Goal: Find contact information: Find contact information

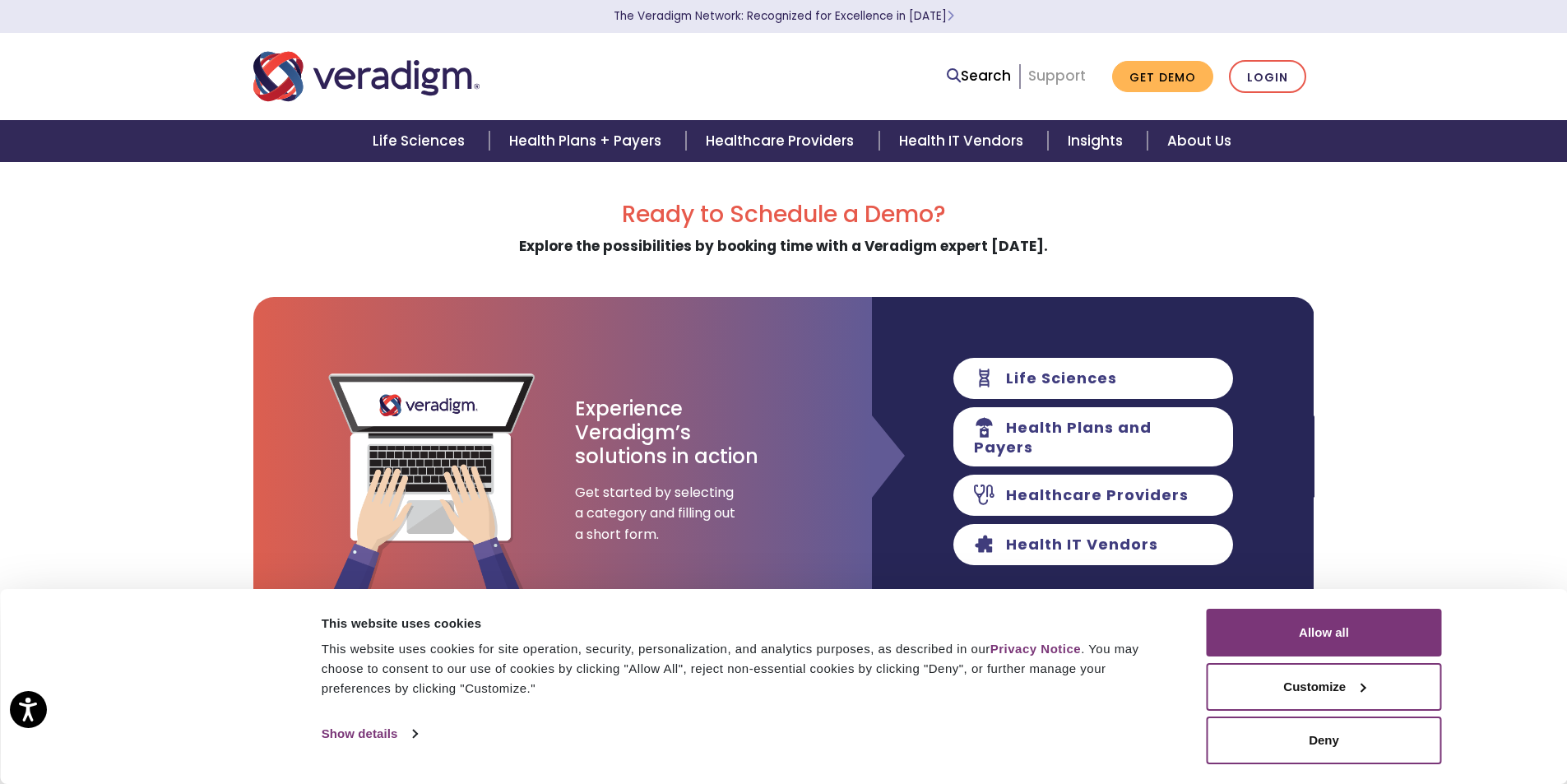
click at [1067, 75] on link "Support" at bounding box center [1057, 76] width 58 height 20
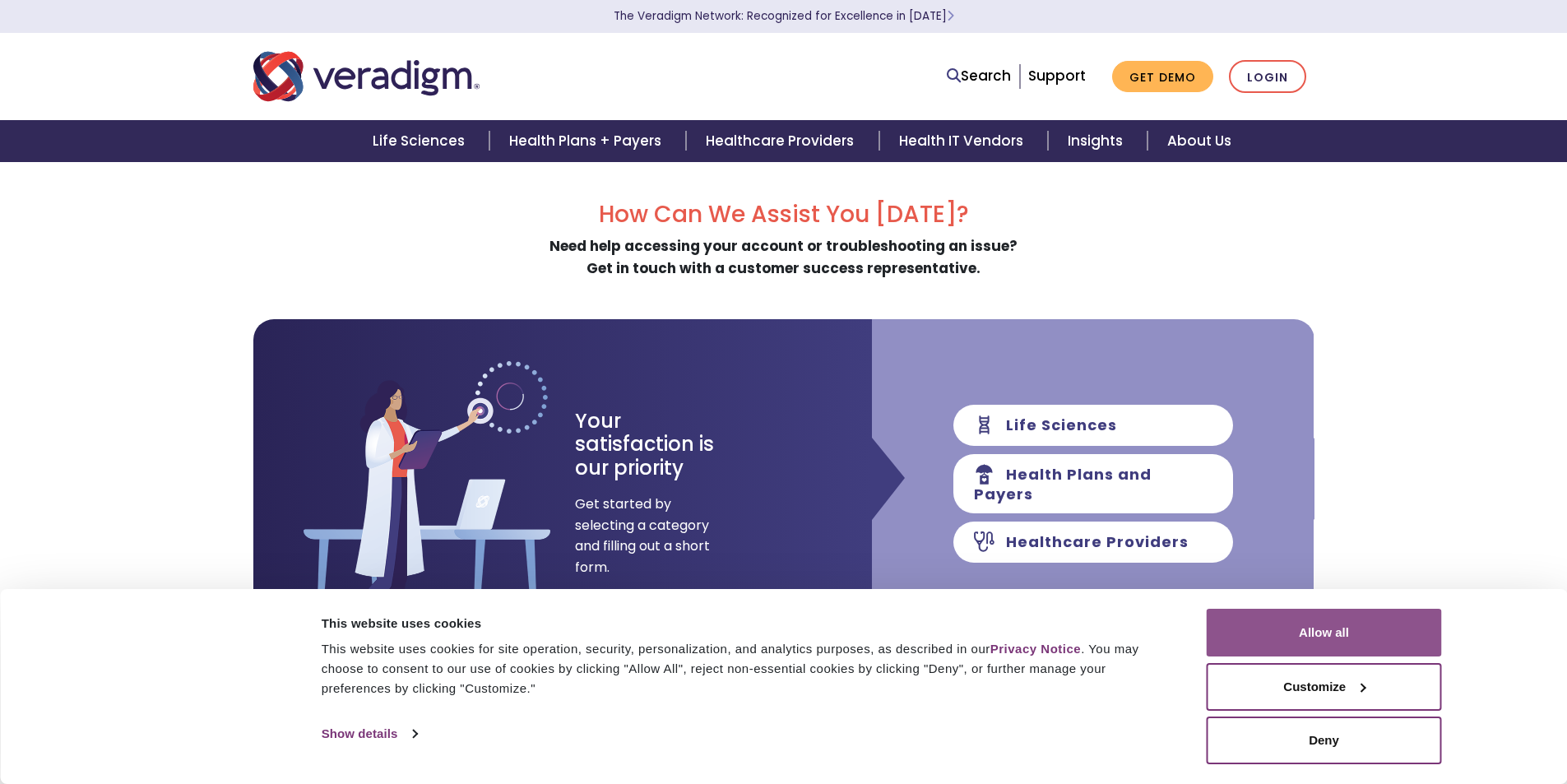
click at [1326, 627] on button "Allow all" at bounding box center [1324, 632] width 236 height 48
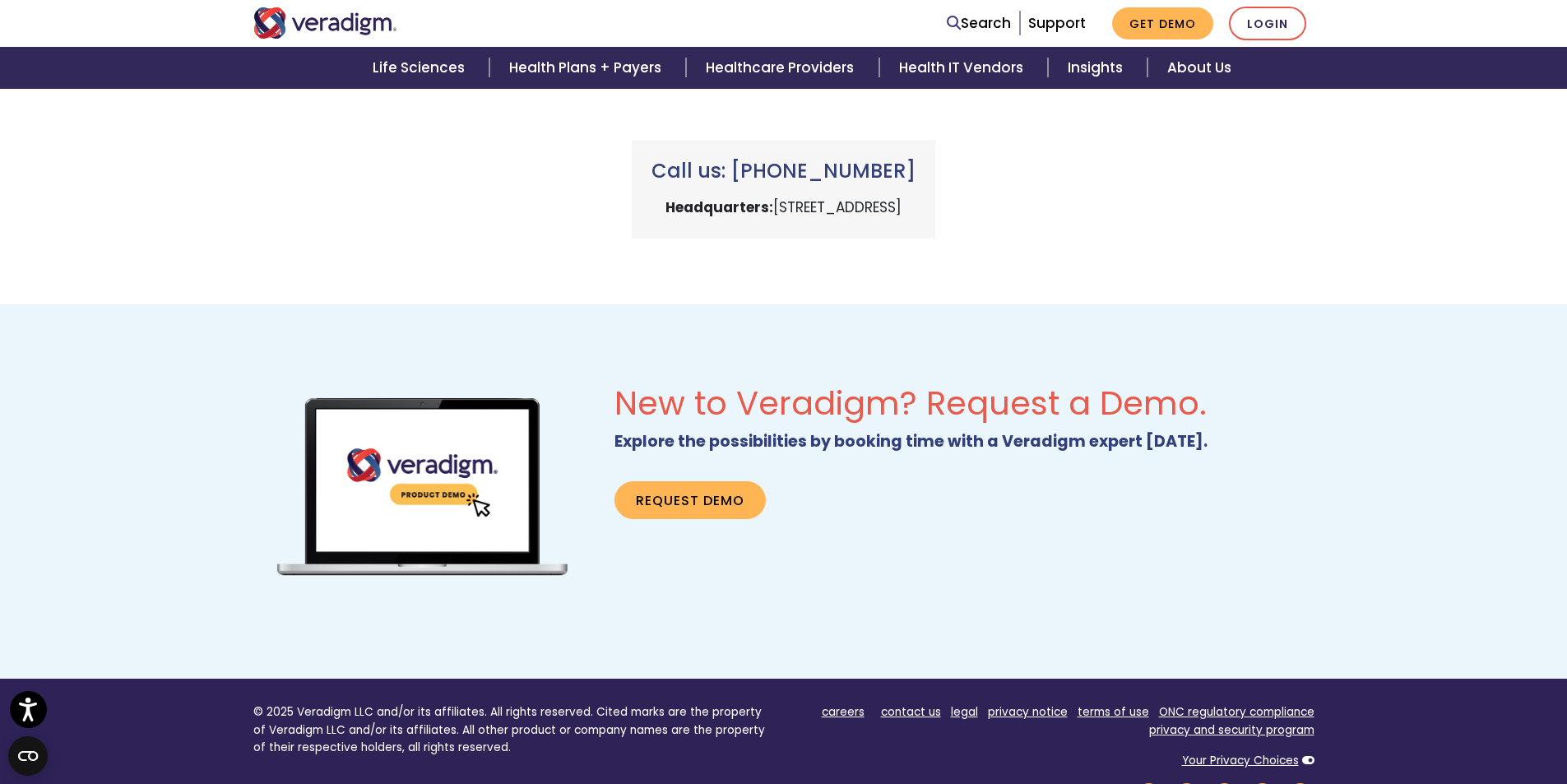
scroll to position [1036, 0]
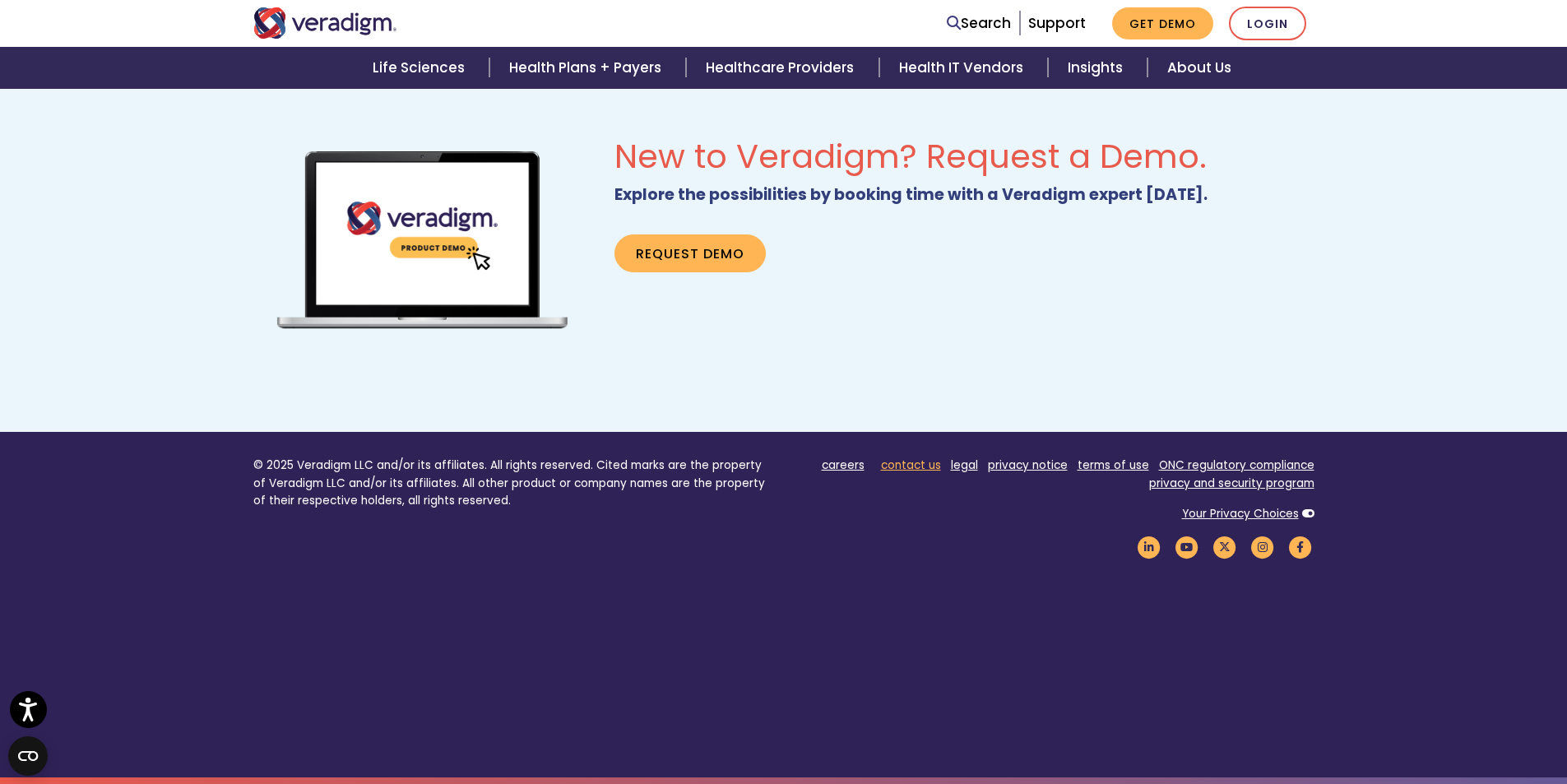
click at [898, 469] on link "contact us" at bounding box center [911, 465] width 60 height 15
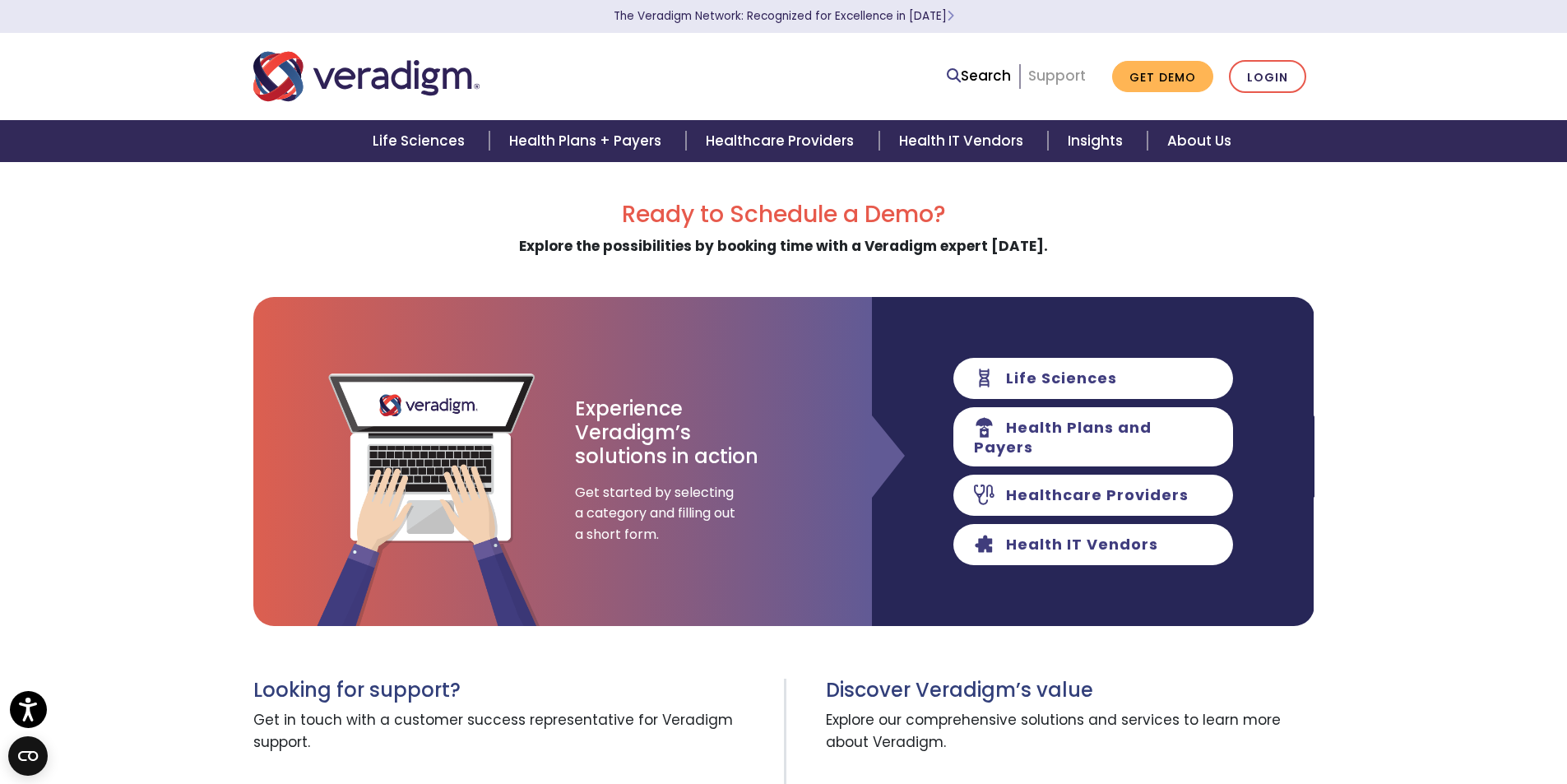
click at [1064, 81] on link "Support" at bounding box center [1057, 76] width 58 height 20
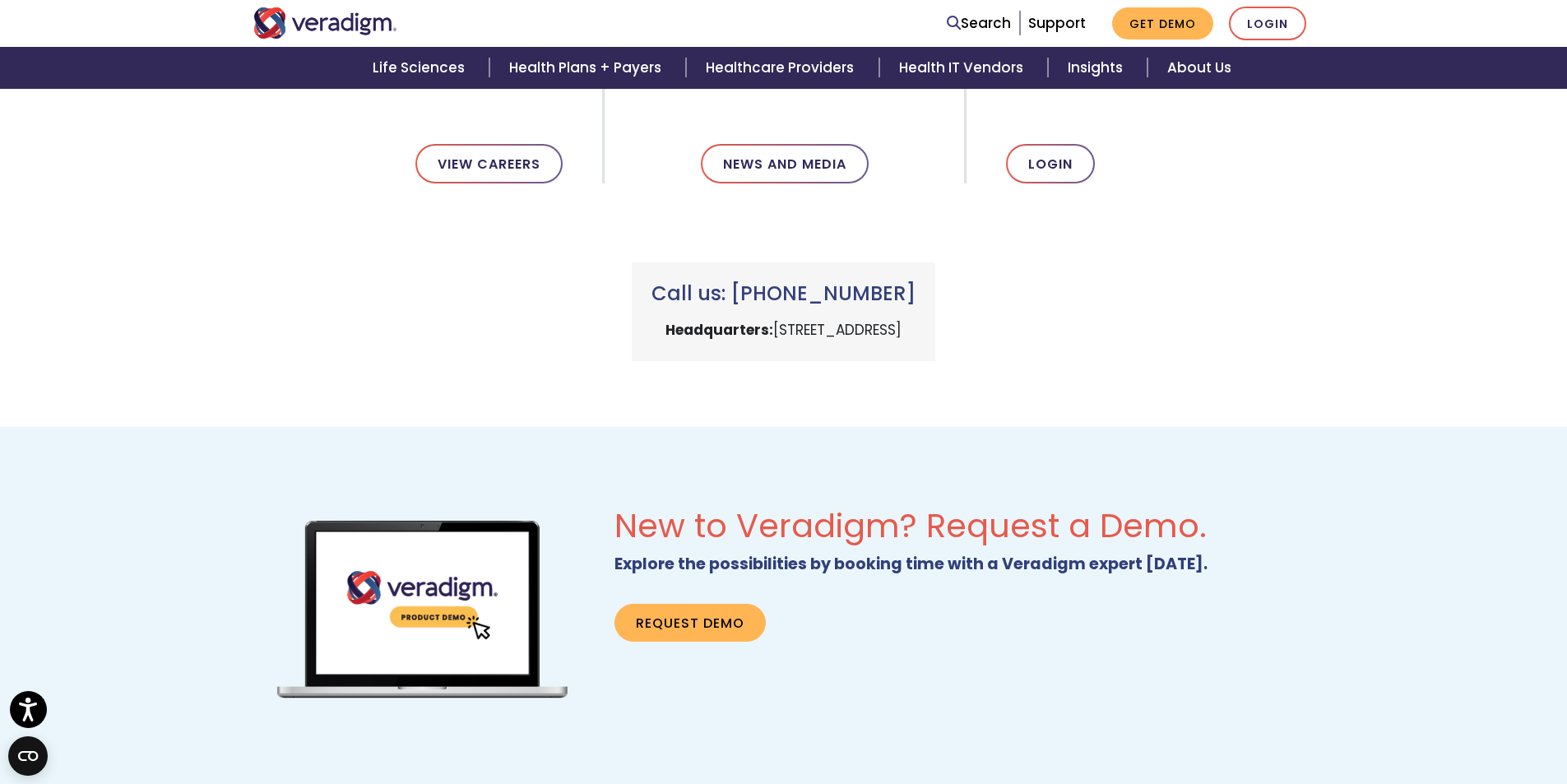
scroll to position [542, 0]
